Goal: Task Accomplishment & Management: Use online tool/utility

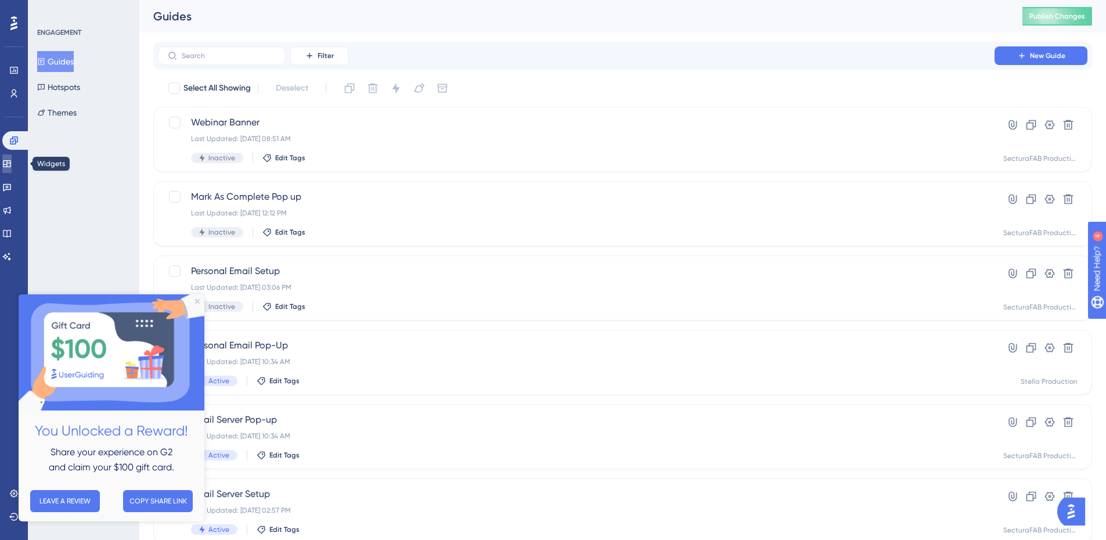
click at [10, 167] on icon at bounding box center [7, 163] width 8 height 7
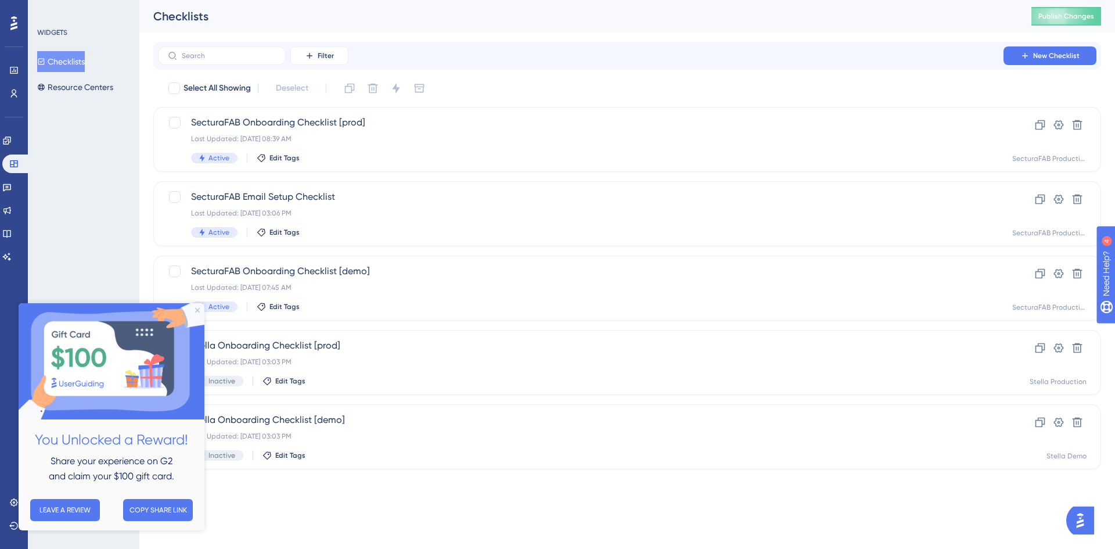
click at [77, 55] on button "Checklists" at bounding box center [61, 61] width 48 height 21
click at [197, 308] on icon "Close Preview" at bounding box center [197, 310] width 5 height 5
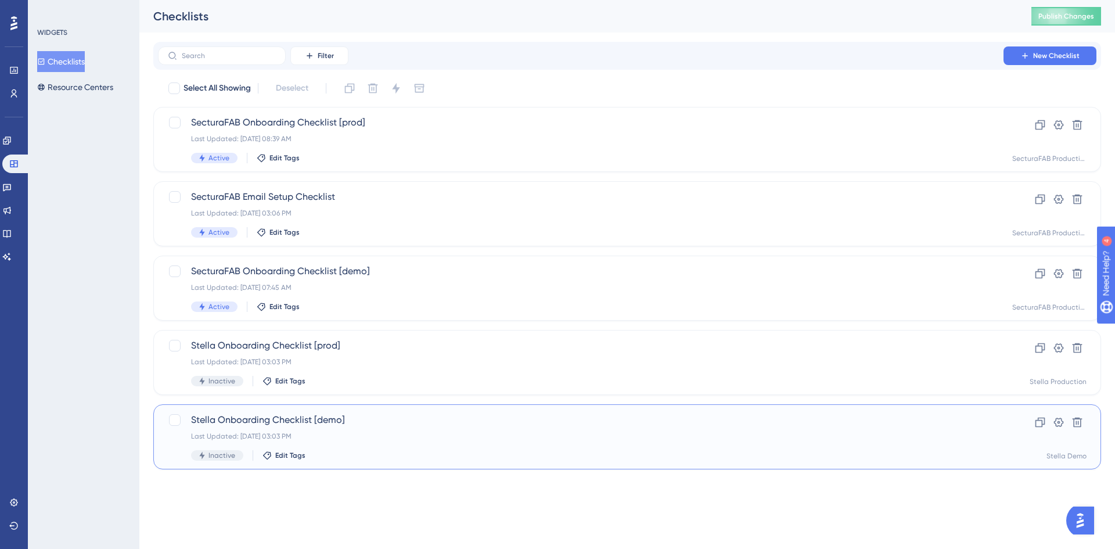
click at [387, 424] on span "Stella Onboarding Checklist [demo]" at bounding box center [580, 420] width 779 height 14
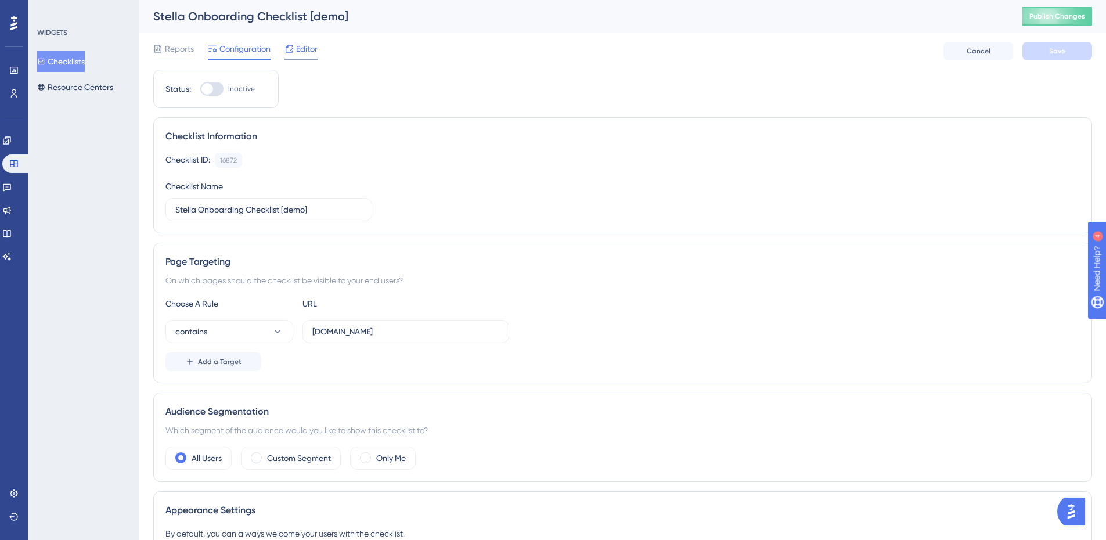
click at [305, 51] on span "Editor" at bounding box center [306, 49] width 21 height 14
click at [94, 89] on button "Resource Centers" at bounding box center [75, 87] width 76 height 21
